Goal: Complete application form: Complete application form

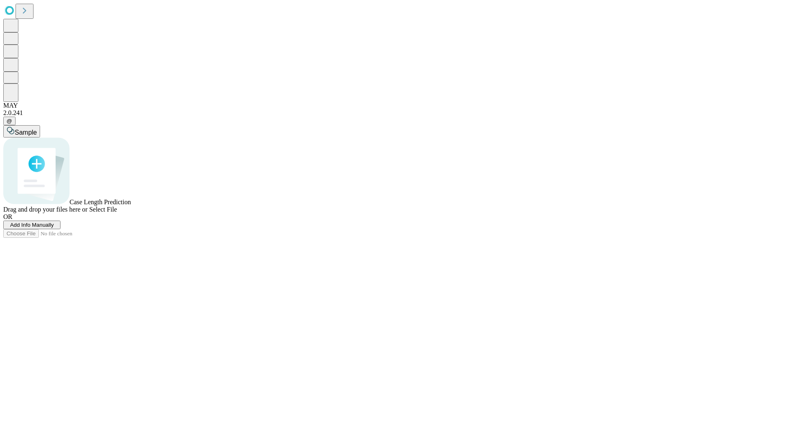
click at [54, 228] on span "Add Info Manually" at bounding box center [32, 225] width 44 height 6
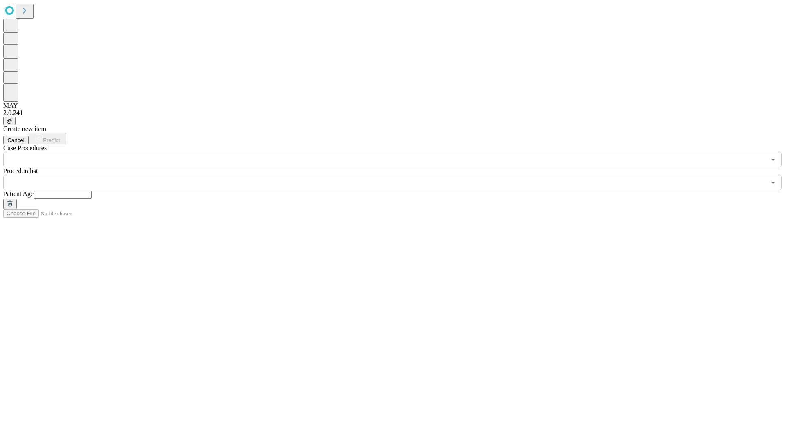
click at [92, 191] on input "text" at bounding box center [63, 195] width 58 height 8
type input "**"
click at [398, 175] on input "text" at bounding box center [384, 183] width 762 height 16
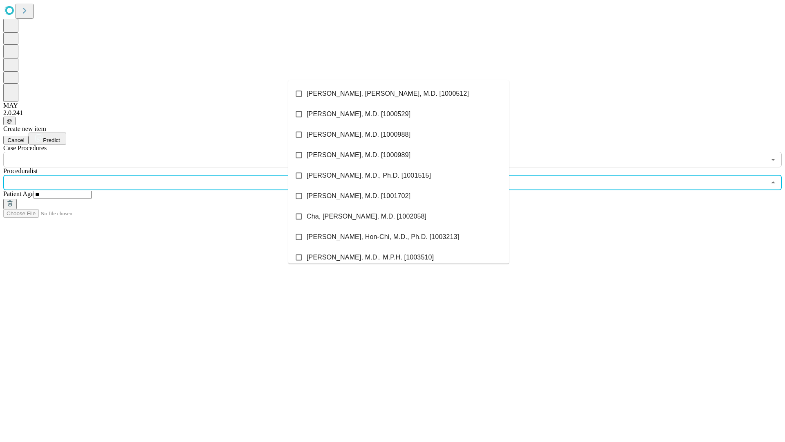
click at [399, 94] on li "[PERSON_NAME], [PERSON_NAME], M.D. [1000512]" at bounding box center [398, 93] width 221 height 20
click at [172, 152] on input "text" at bounding box center [384, 160] width 762 height 16
